Goal: Information Seeking & Learning: Learn about a topic

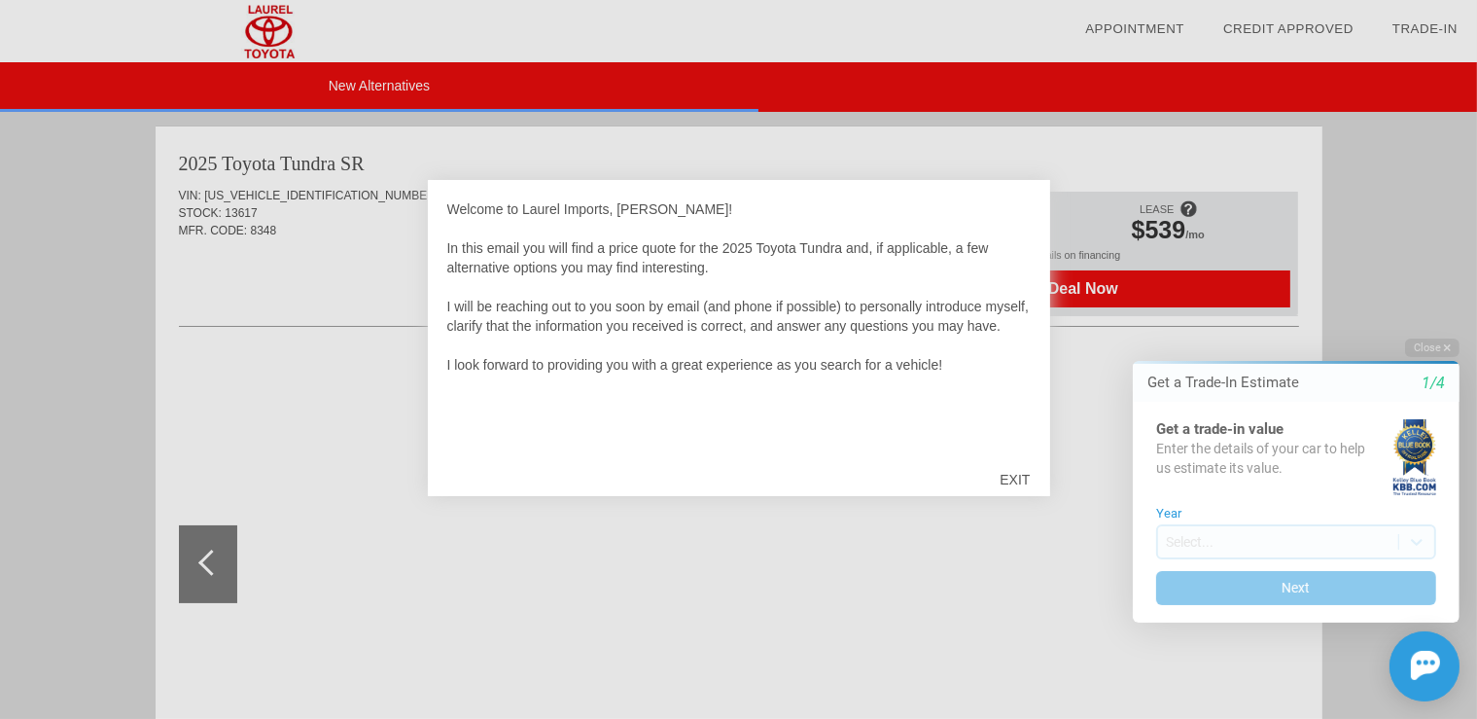
click at [1018, 476] on div "EXIT" at bounding box center [1014, 479] width 69 height 58
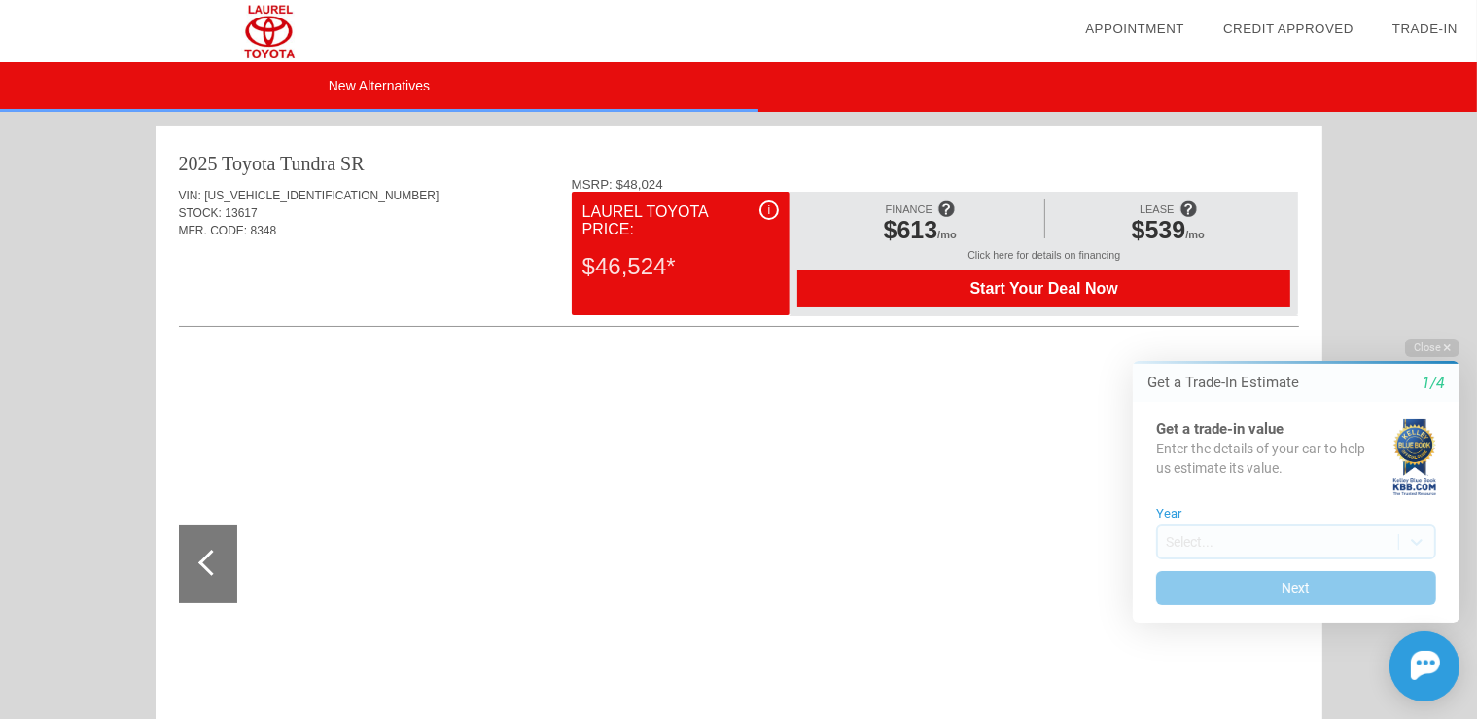
click at [706, 266] on div "$46,524*" at bounding box center [680, 266] width 196 height 51
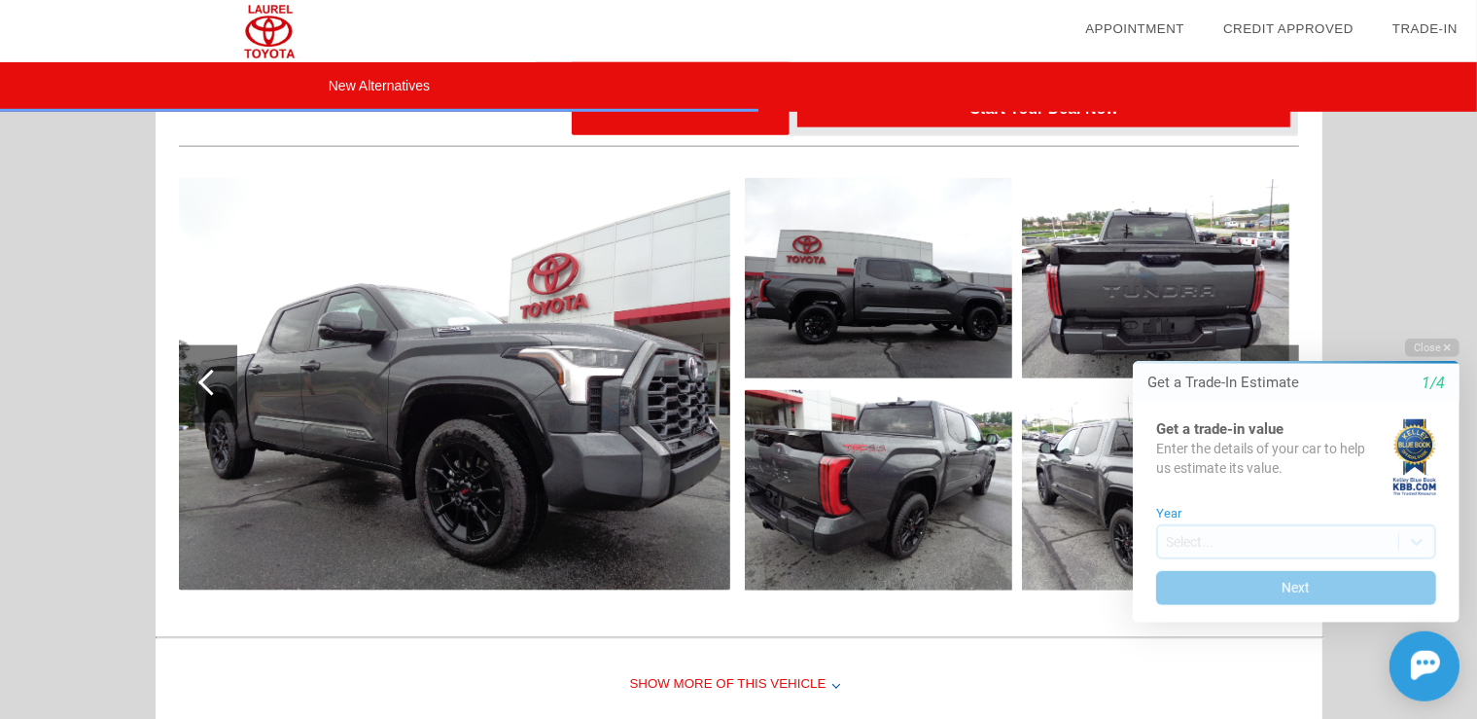
scroll to position [2567, 0]
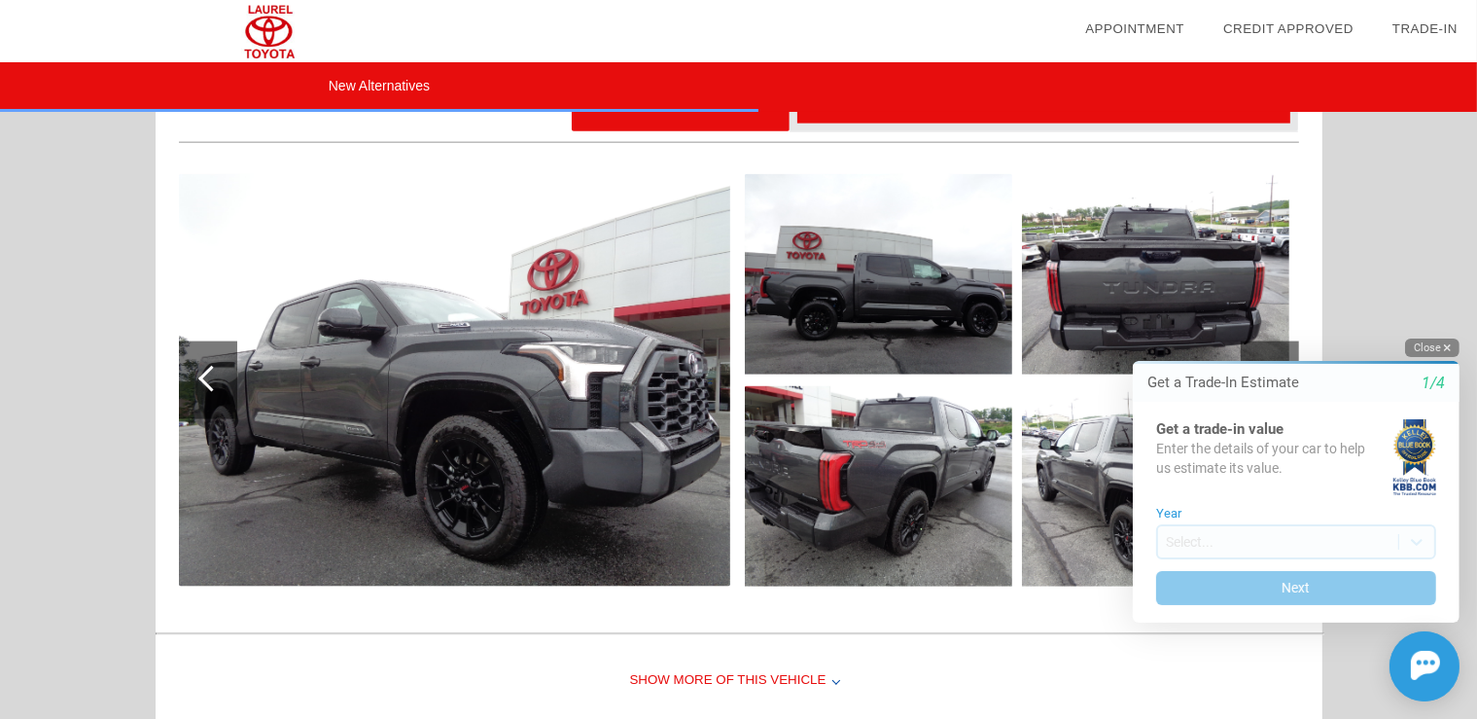
click at [1427, 345] on button "Close" at bounding box center [1431, 347] width 54 height 18
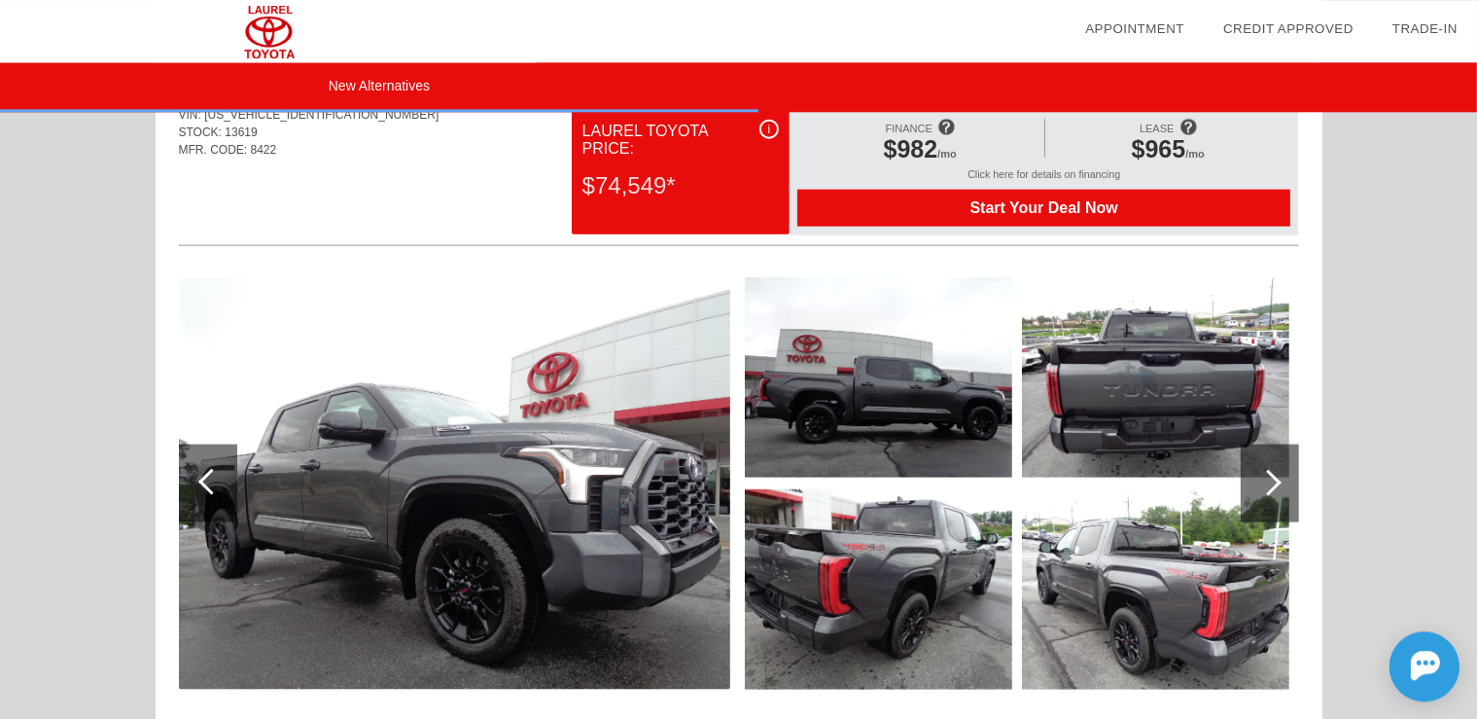
scroll to position [2669, 0]
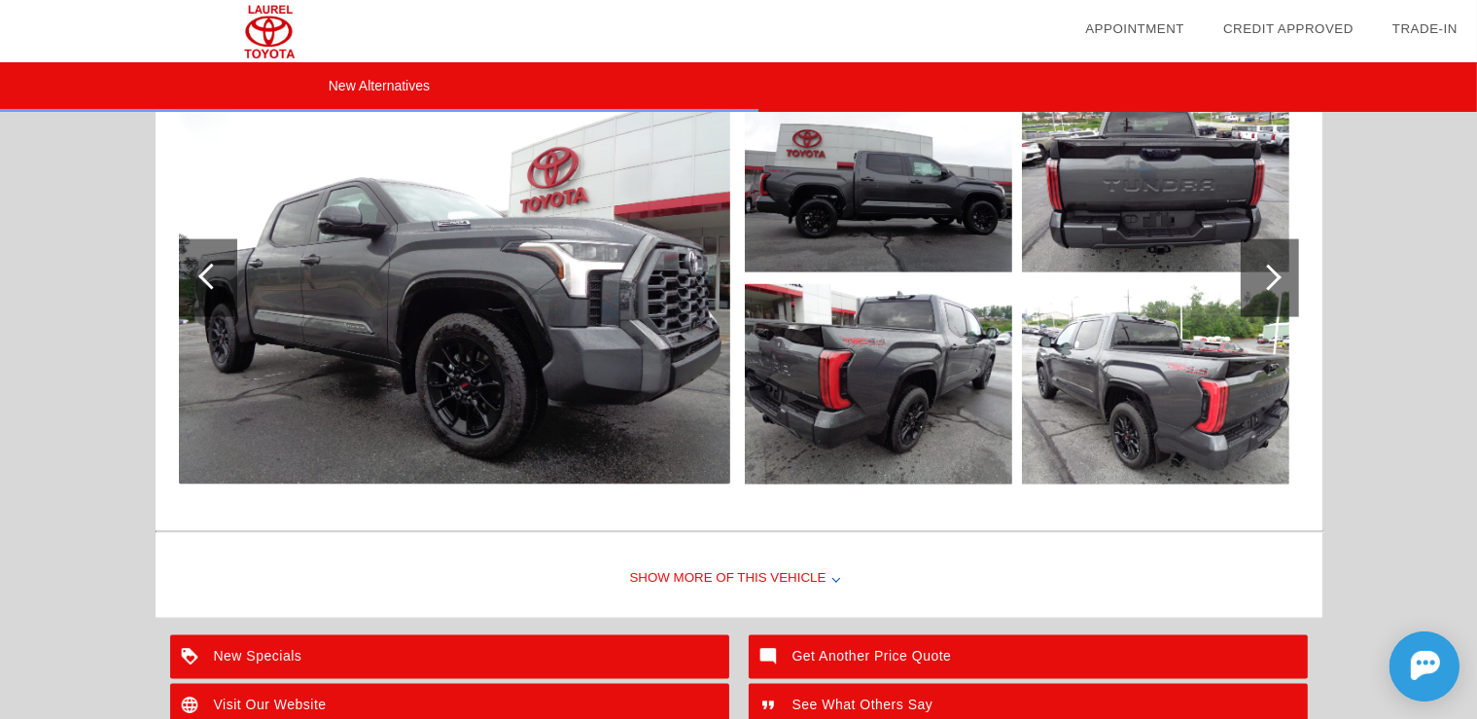
click at [1274, 274] on div at bounding box center [1268, 278] width 26 height 26
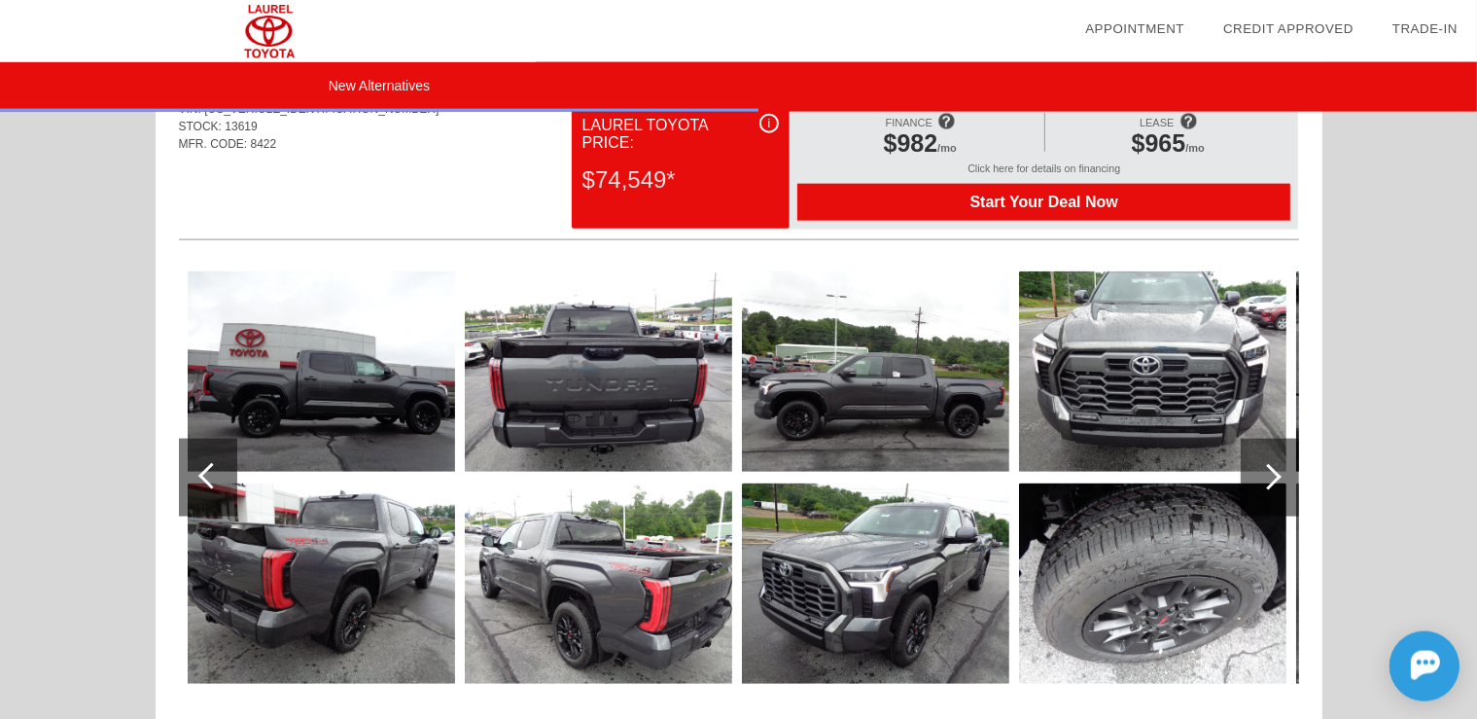
scroll to position [2464, 0]
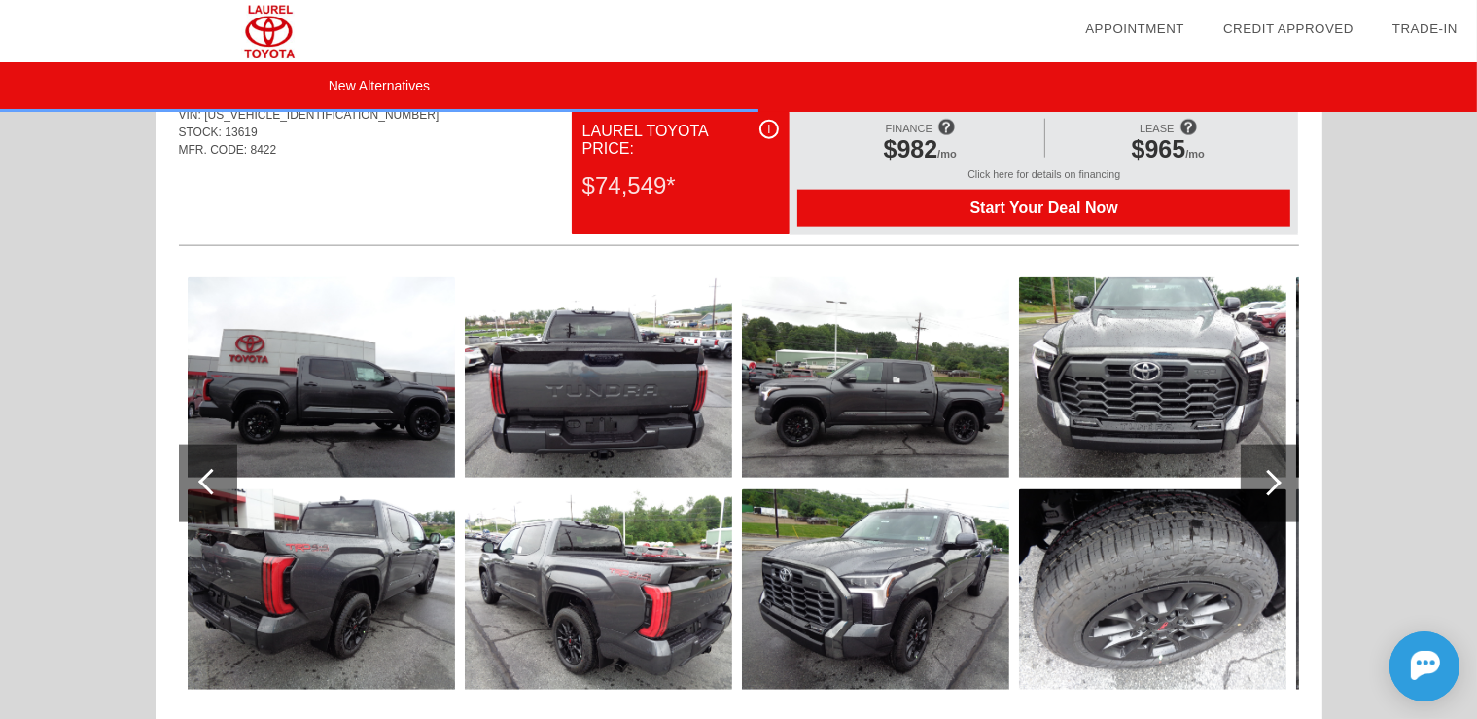
click at [1275, 482] on div at bounding box center [1268, 483] width 26 height 26
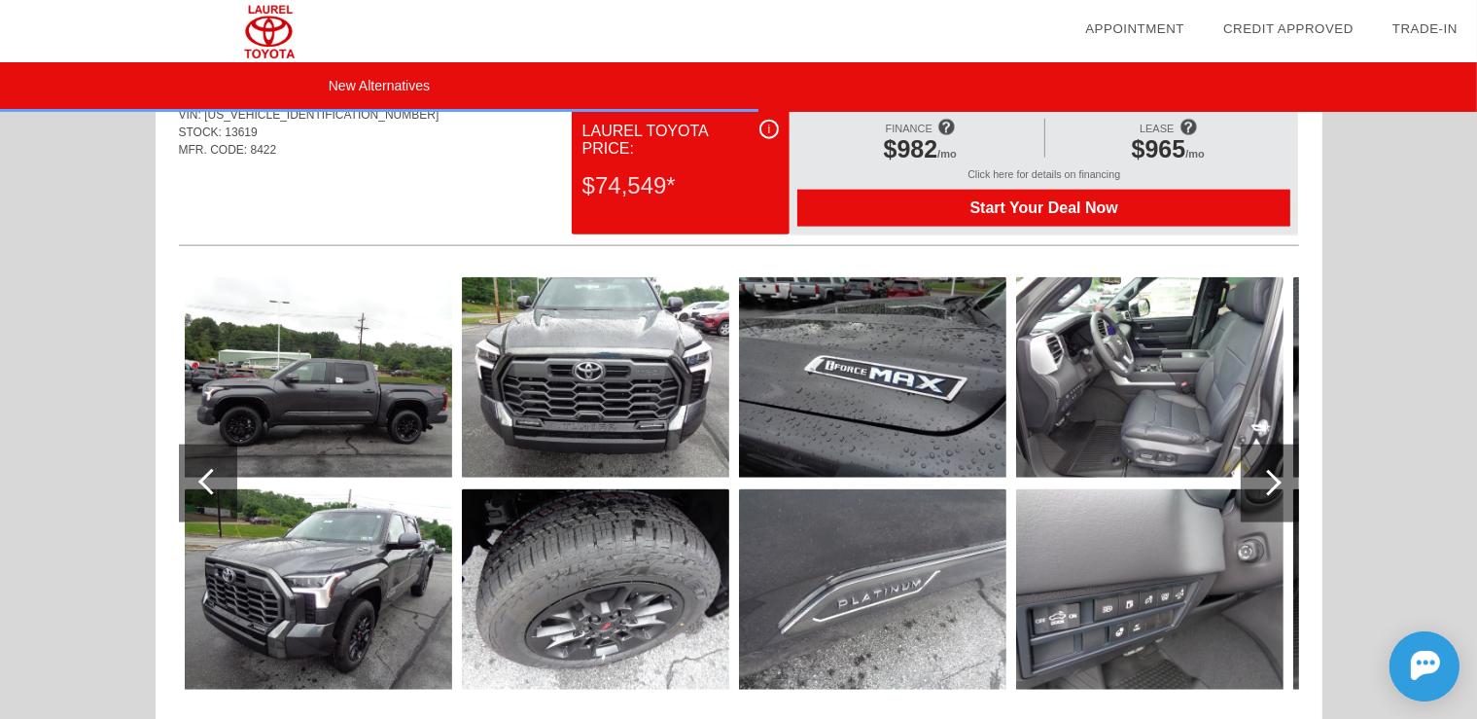
click at [1280, 476] on div at bounding box center [1270, 483] width 58 height 78
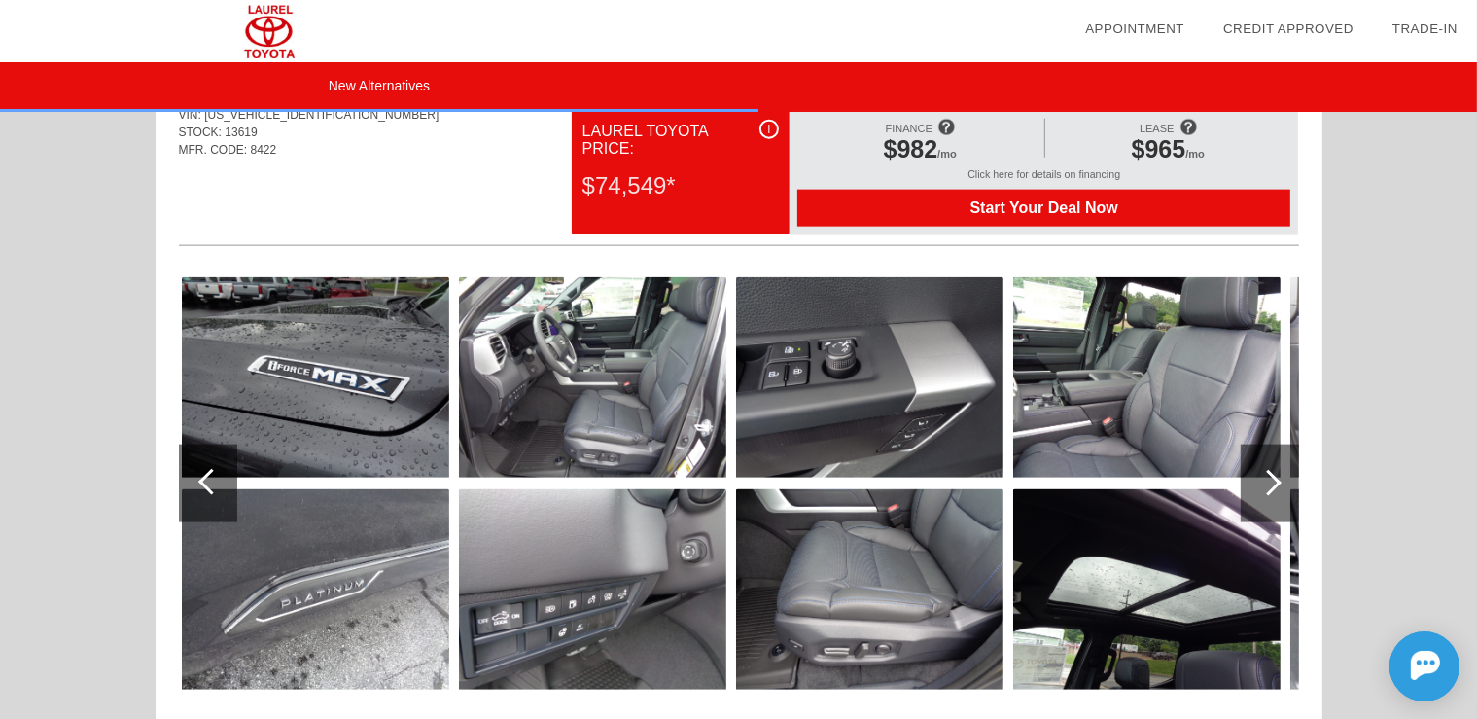
click at [1274, 480] on div at bounding box center [1268, 483] width 26 height 26
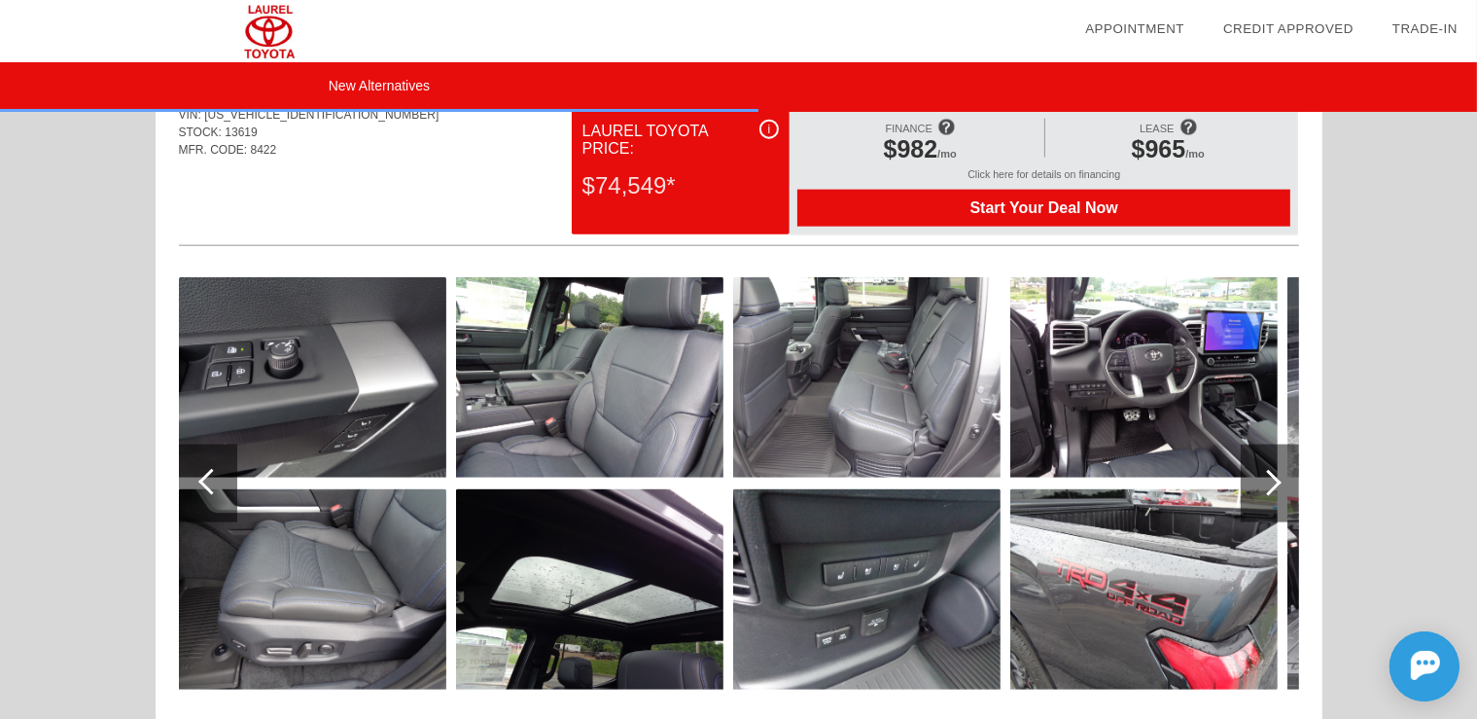
click at [1274, 486] on div at bounding box center [1268, 483] width 26 height 26
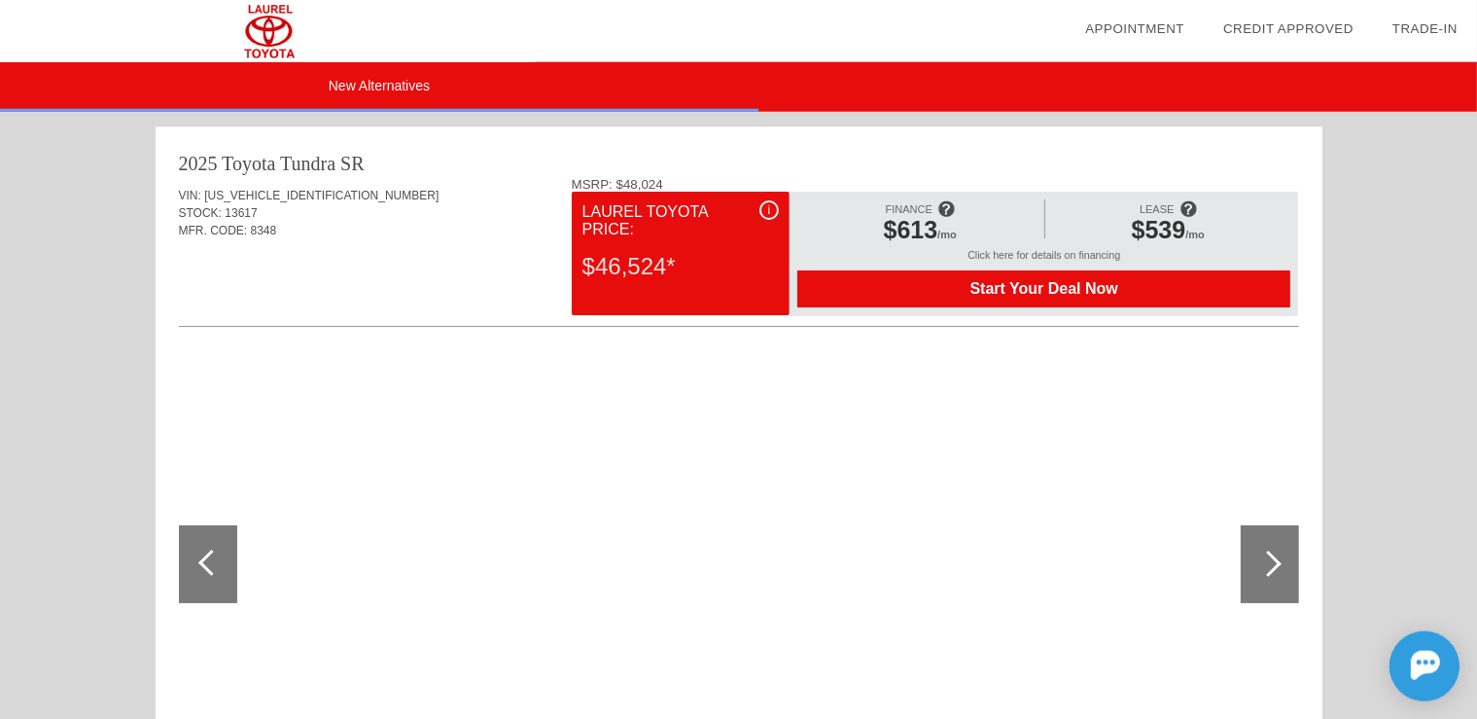
scroll to position [0, 0]
click at [1270, 560] on div at bounding box center [1268, 563] width 26 height 26
click at [1269, 561] on div at bounding box center [1268, 563] width 26 height 26
click at [211, 565] on div at bounding box center [211, 562] width 26 height 26
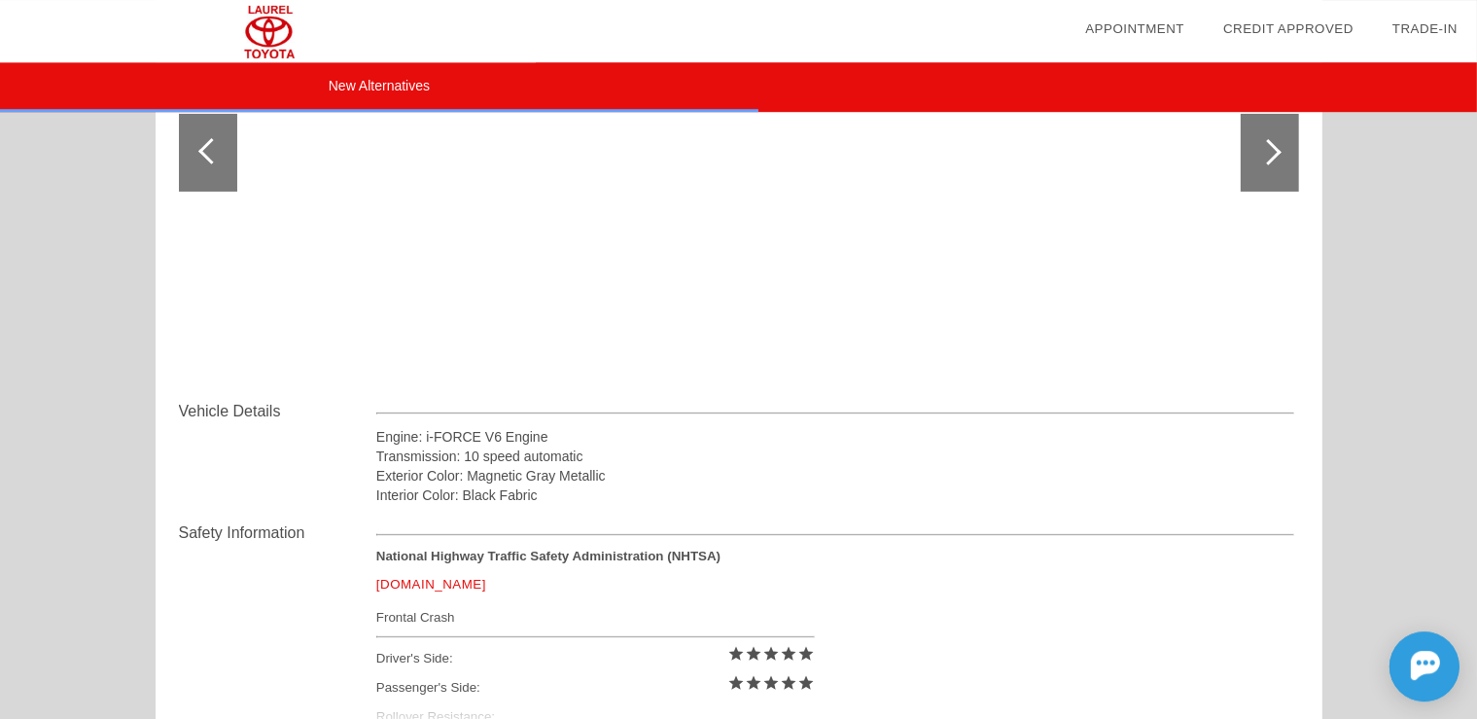
scroll to position [513, 0]
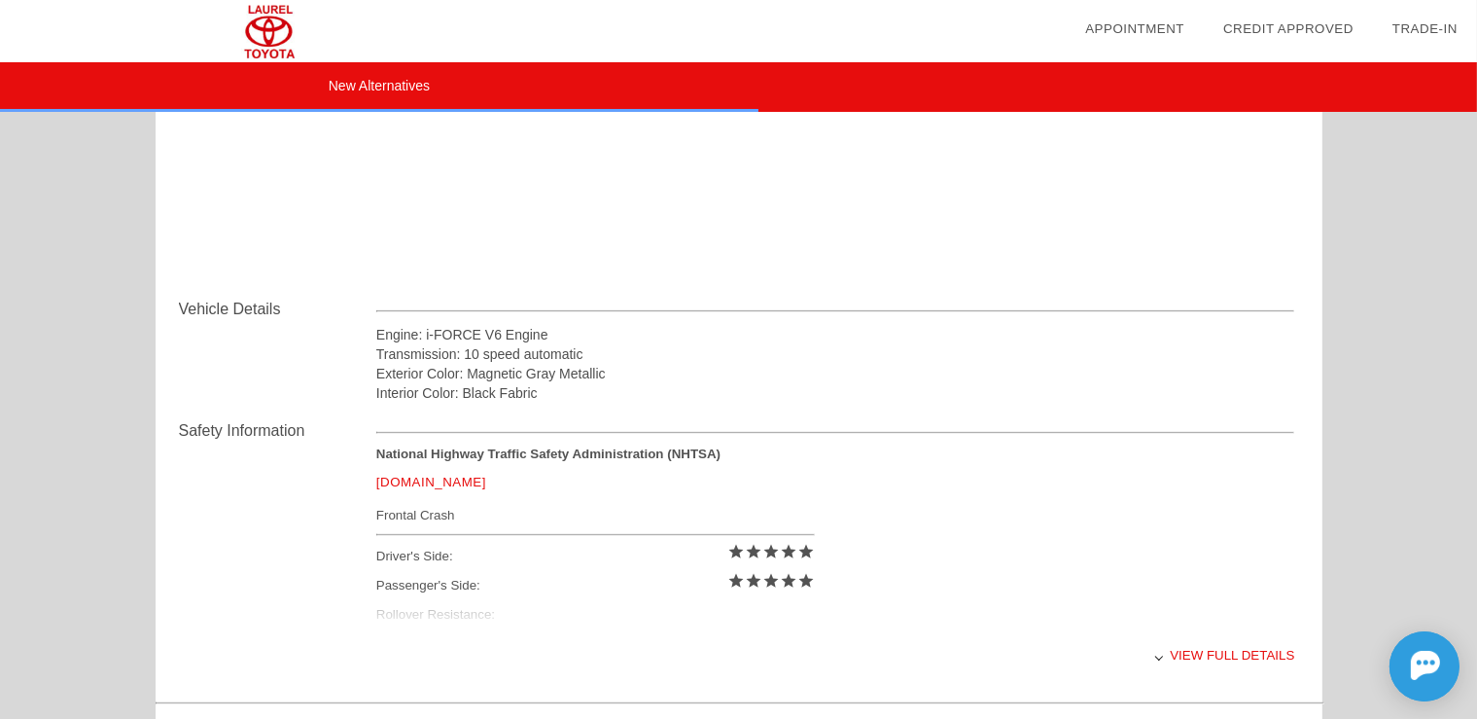
click at [1223, 653] on div "View full details" at bounding box center [835, 655] width 919 height 48
click at [1154, 653] on div "View less details" at bounding box center [835, 655] width 919 height 48
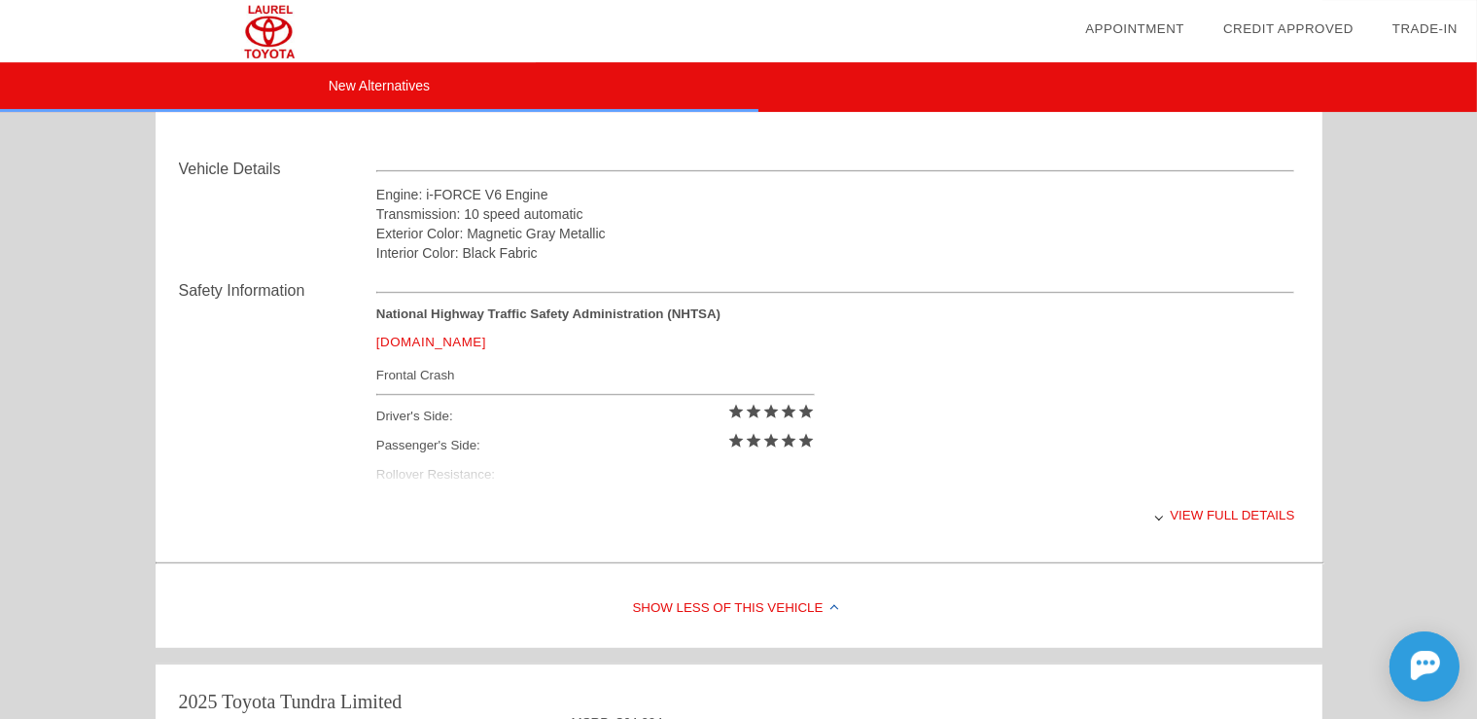
scroll to position [821, 0]
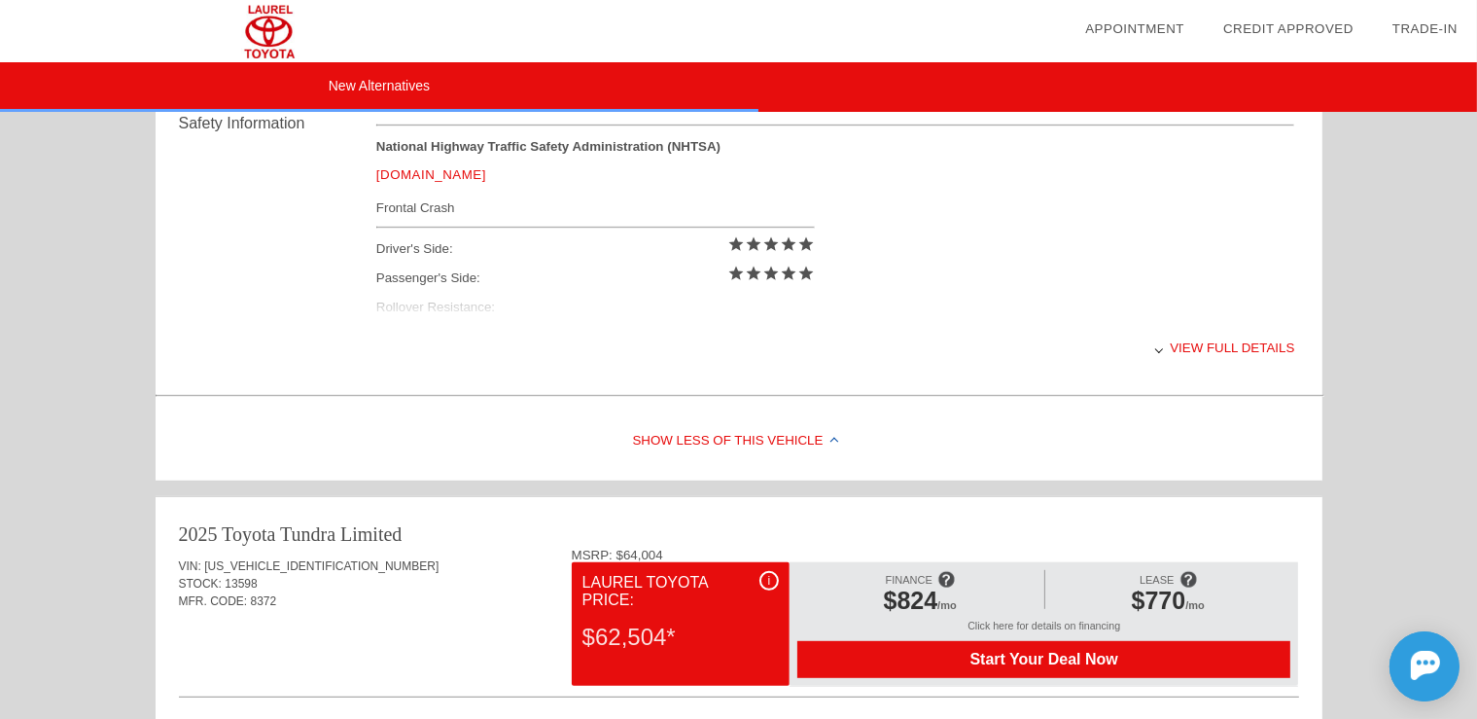
click at [1191, 346] on div "View full details" at bounding box center [835, 348] width 919 height 48
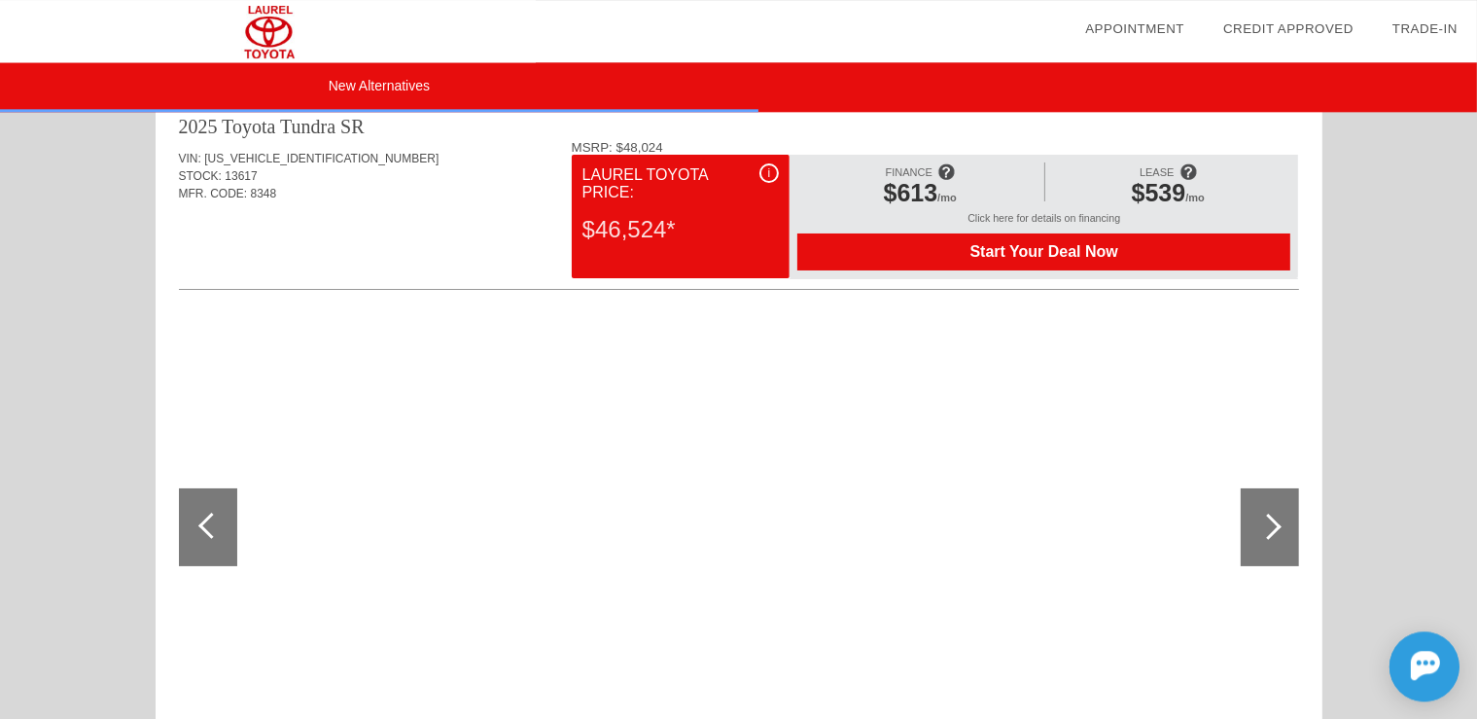
scroll to position [0, 0]
